Goal: Use online tool/utility: Utilize a website feature to perform a specific function

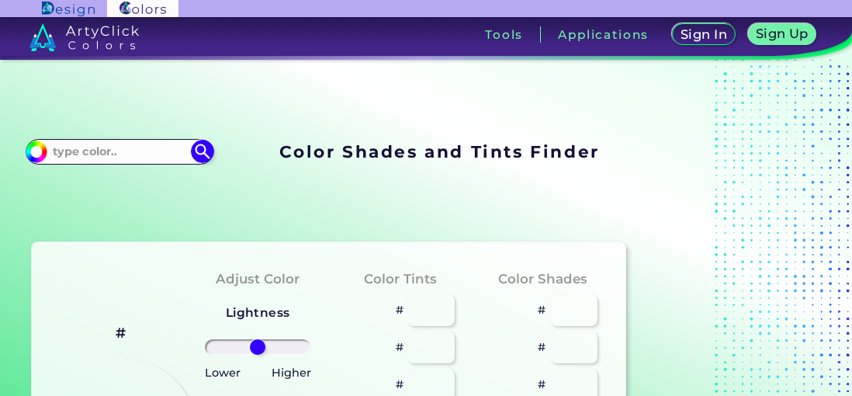
type input "#000000"
drag, startPoint x: 0, startPoint y: 0, endPoint x: 162, endPoint y: 118, distance: 200.5
click at [162, 141] on input at bounding box center [119, 151] width 144 height 21
paste input "934f46"
type input "934f46"
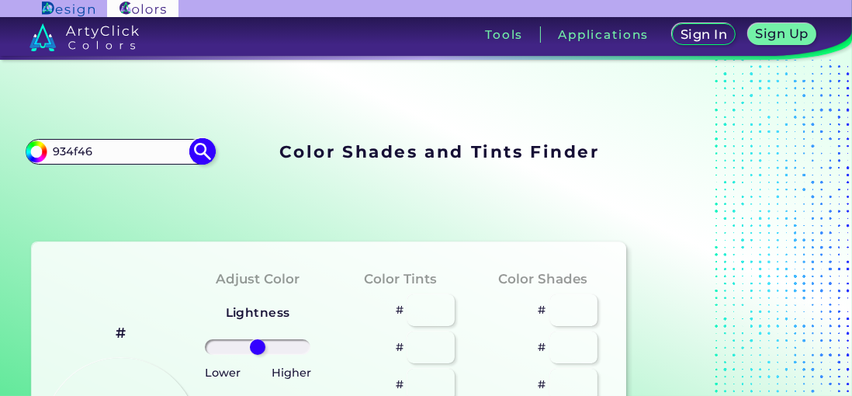
click at [216, 138] on img at bounding box center [202, 151] width 27 height 27
type input "#000000"
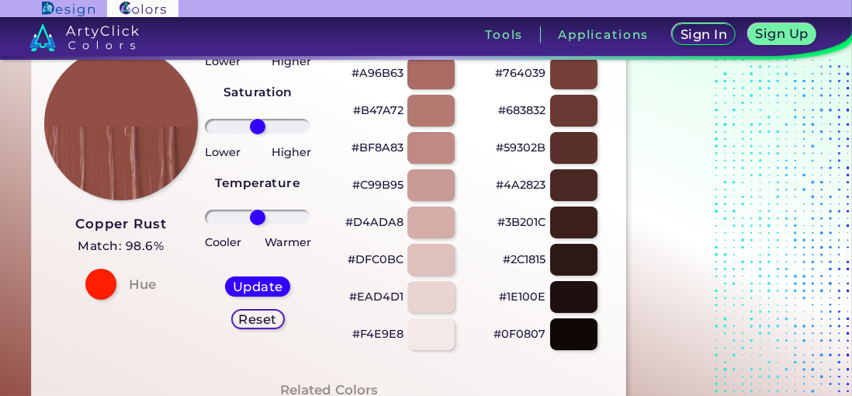
scroll to position [388, 0]
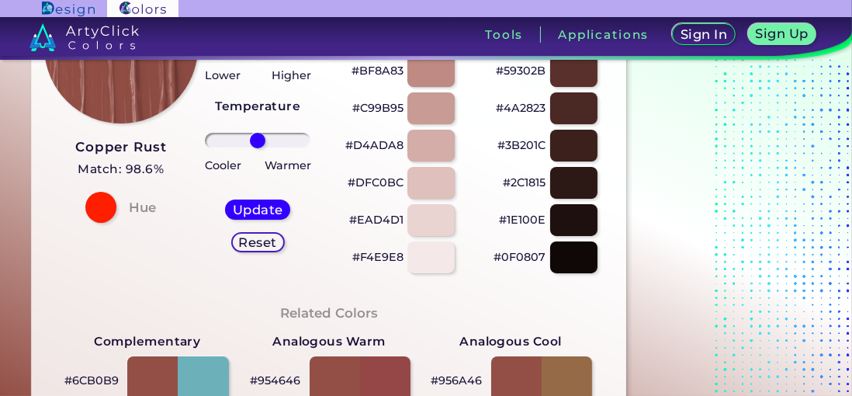
click at [372, 181] on p "#DFC0BC" at bounding box center [376, 182] width 56 height 19
drag, startPoint x: 364, startPoint y: 181, endPoint x: 409, endPoint y: 168, distance: 46.9
click at [403, 180] on p "#DFC0BC" at bounding box center [376, 182] width 56 height 19
copy p "DFC0BC"
